Goal: Check status: Check status

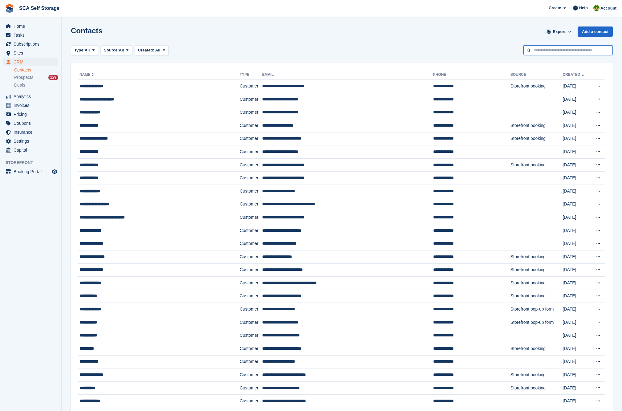
click at [522, 50] on input "text" at bounding box center [568, 50] width 89 height 10
type input "*******"
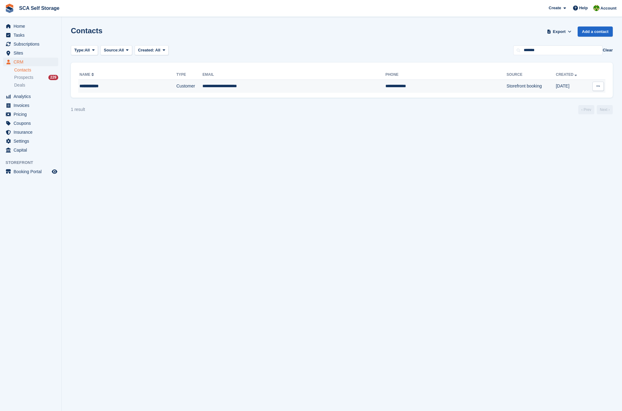
click at [386, 92] on td "**********" at bounding box center [446, 86] width 121 height 13
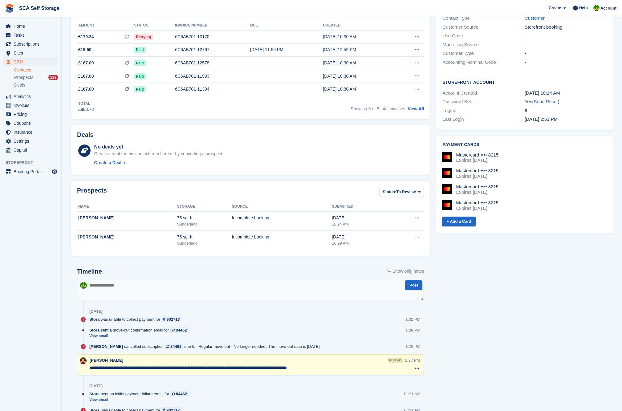
scroll to position [15, 0]
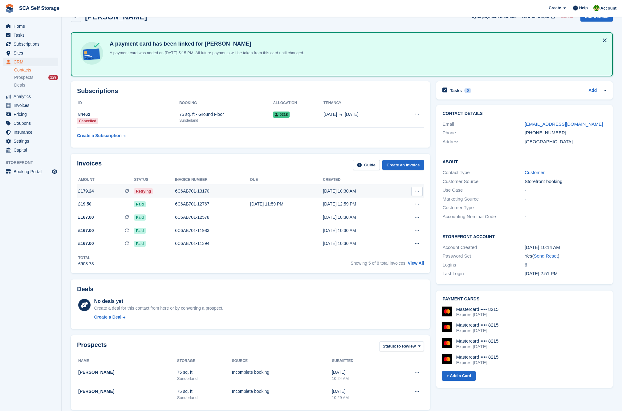
click at [267, 191] on td at bounding box center [286, 191] width 73 height 13
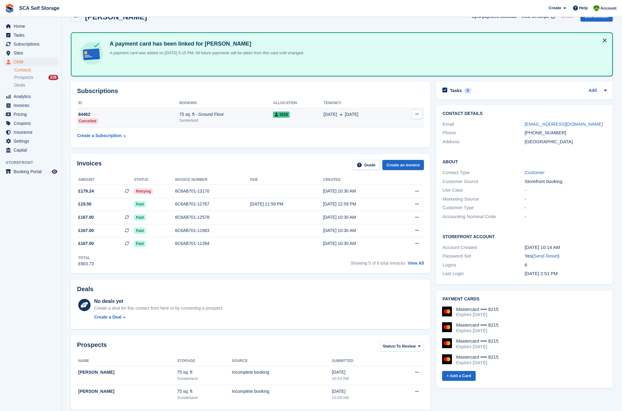
click at [242, 115] on div "75 sq. ft - Ground Floor" at bounding box center [226, 114] width 94 height 6
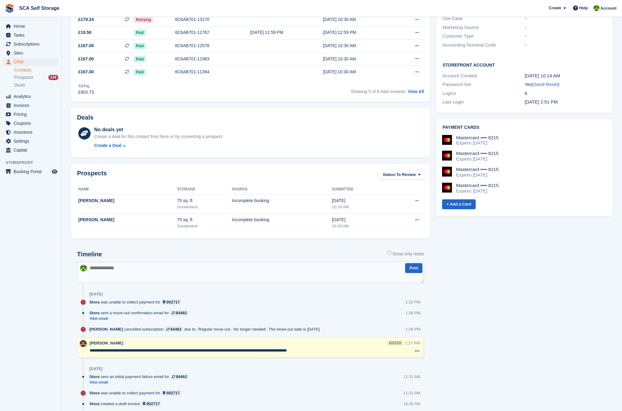
scroll to position [192, 0]
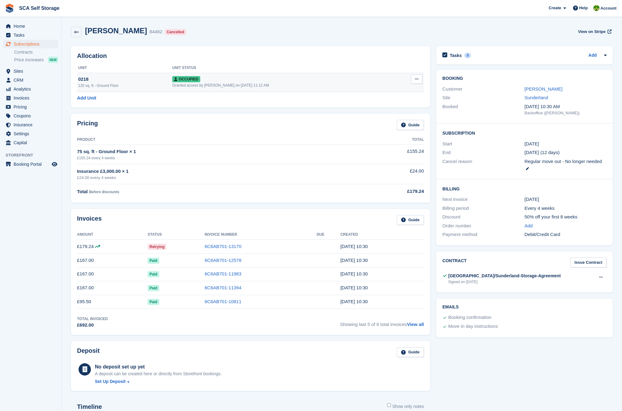
click at [416, 83] on button at bounding box center [416, 79] width 11 height 9
click at [391, 91] on p "Overlock" at bounding box center [393, 91] width 54 height 8
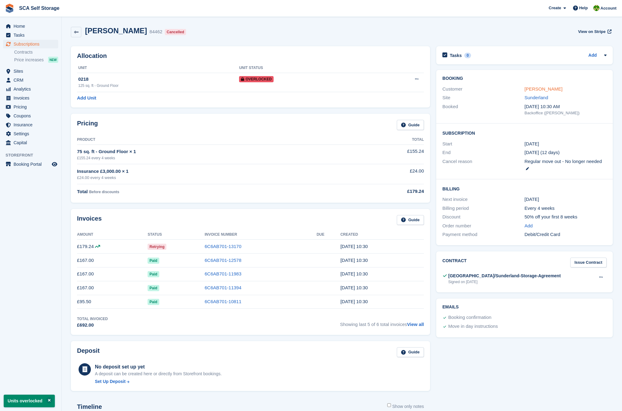
click at [538, 88] on link "Kevin Foster" at bounding box center [544, 88] width 38 height 5
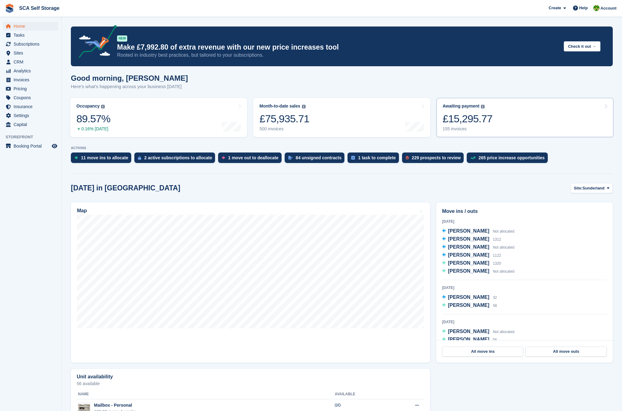
click at [500, 122] on link "Awaiting payment The total outstanding balance on all open invoices. £15,295.77…" at bounding box center [525, 117] width 177 height 39
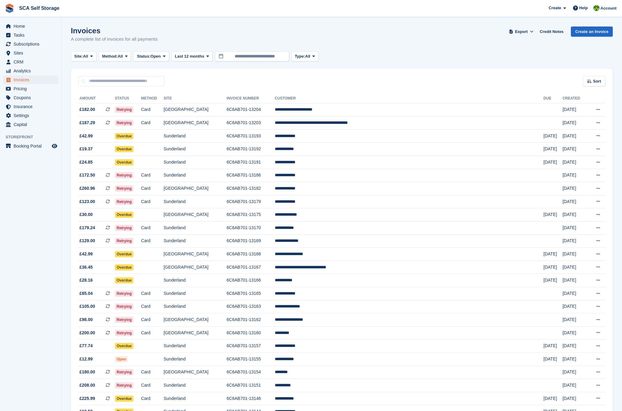
click at [503, 119] on td "**********" at bounding box center [409, 123] width 269 height 13
click at [29, 53] on span "Sites" at bounding box center [32, 53] width 37 height 9
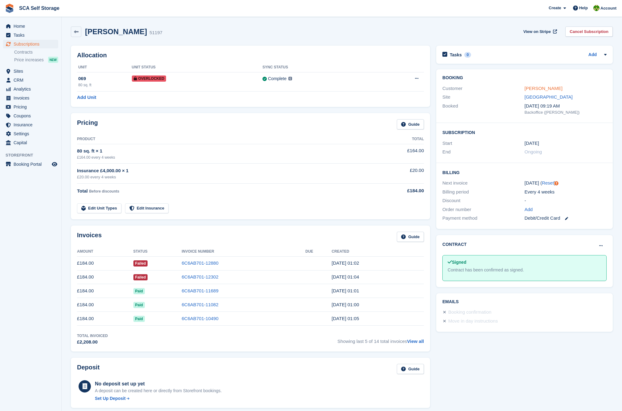
click at [535, 89] on link "Chris Jubb" at bounding box center [544, 88] width 38 height 5
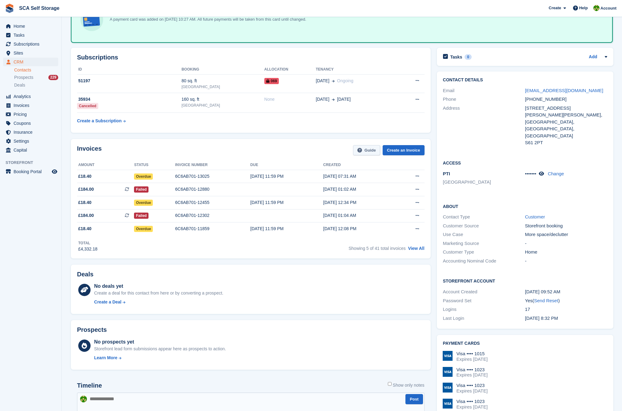
scroll to position [56, 0]
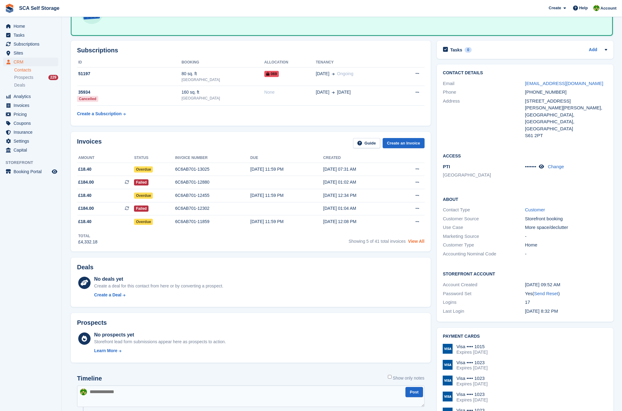
click at [420, 243] on link "View All" at bounding box center [416, 241] width 16 height 5
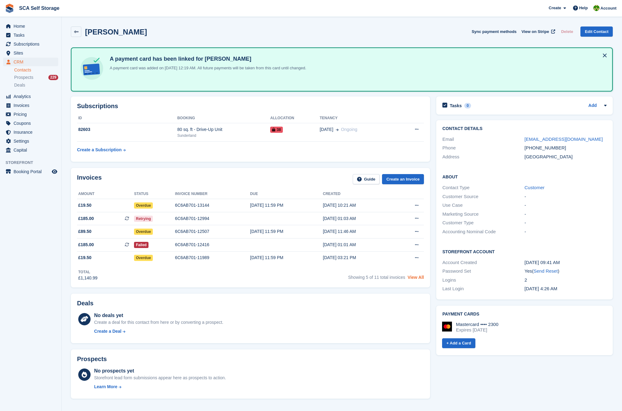
click at [416, 280] on link "View All" at bounding box center [416, 277] width 16 height 5
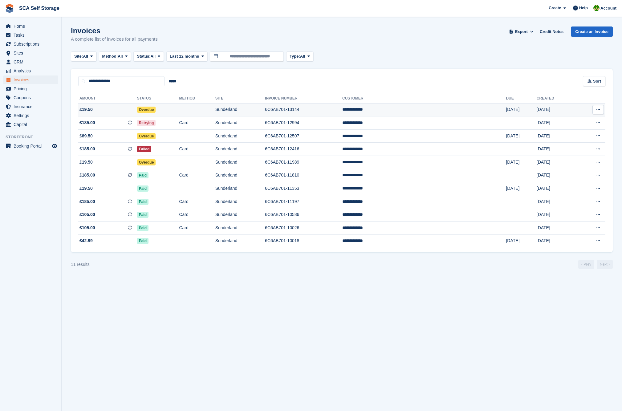
click at [330, 109] on td "6C6AB701-13144" at bounding box center [303, 109] width 77 height 13
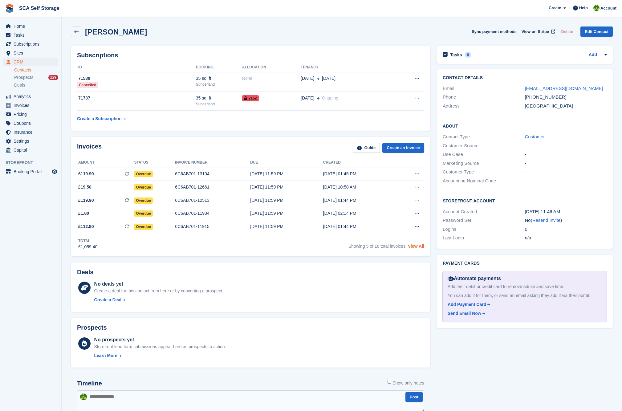
click at [412, 249] on link "View All" at bounding box center [416, 246] width 16 height 5
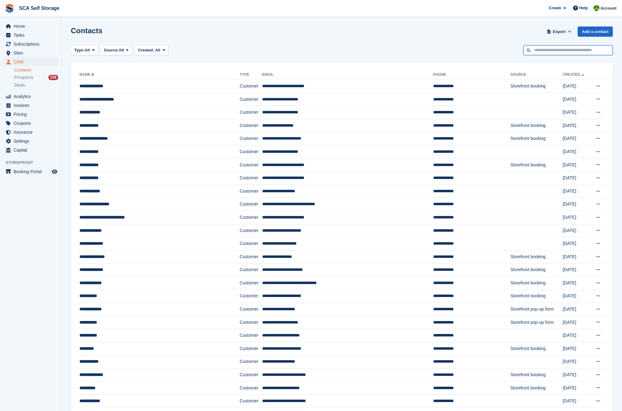
click at [532, 52] on input "text" at bounding box center [568, 50] width 89 height 10
type input "********"
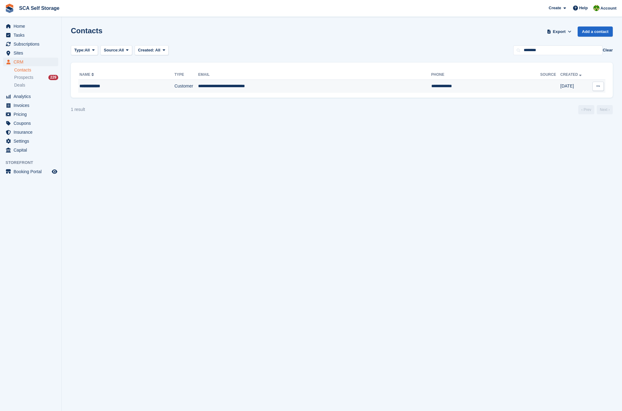
click at [292, 81] on td "**********" at bounding box center [314, 86] width 233 height 13
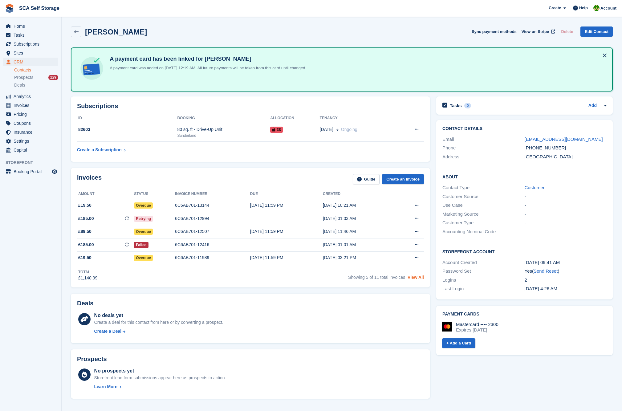
drag, startPoint x: 411, startPoint y: 275, endPoint x: 416, endPoint y: 278, distance: 5.7
click at [412, 275] on div "Showing 5 of 11 total invoices View All" at bounding box center [386, 277] width 76 height 10
click at [416, 279] on link "View All" at bounding box center [416, 277] width 16 height 5
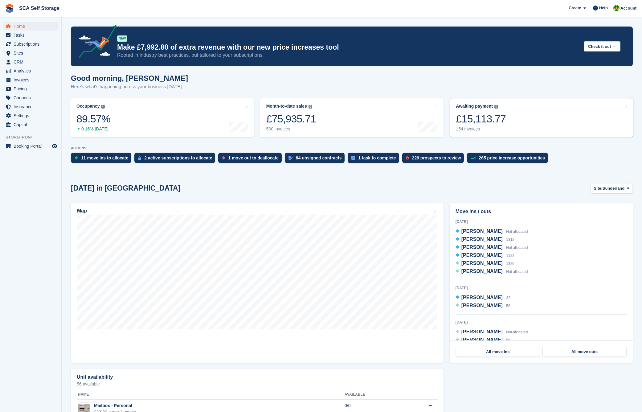
click at [535, 105] on link "Awaiting payment The total outstanding balance on all open invoices. £15,113.77…" at bounding box center [542, 117] width 184 height 39
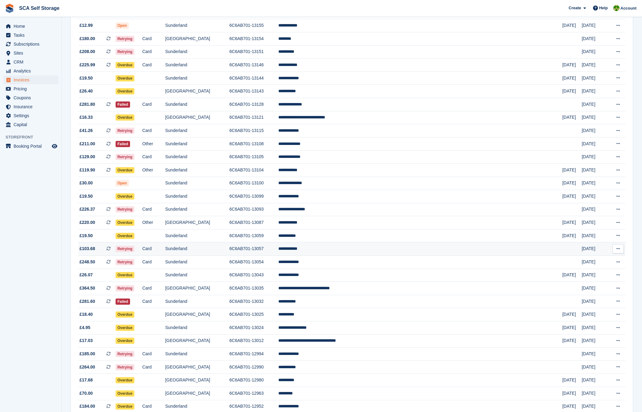
scroll to position [321, 0]
